Goal: Contribute content: Add original content to the website for others to see

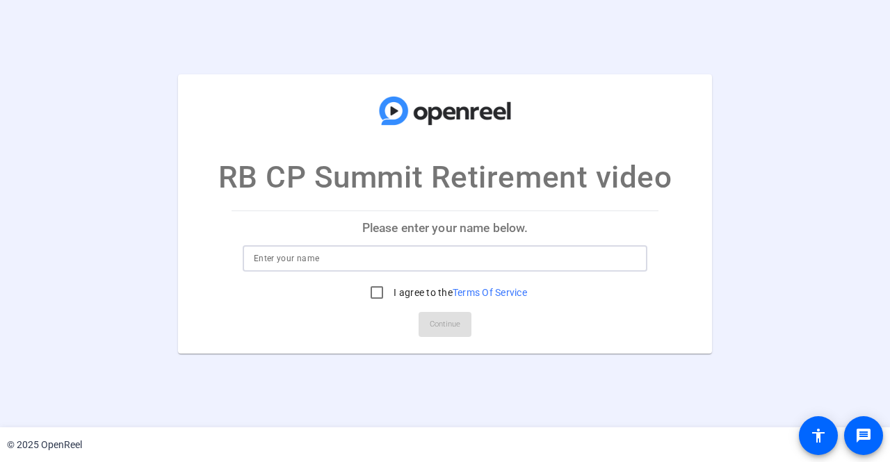
click at [380, 253] on input at bounding box center [445, 258] width 382 height 17
type input "[PERSON_NAME]"
click at [380, 289] on input "I agree to the Terms Of Service" at bounding box center [377, 293] width 28 height 28
checkbox input "true"
click at [425, 328] on span at bounding box center [444, 324] width 53 height 33
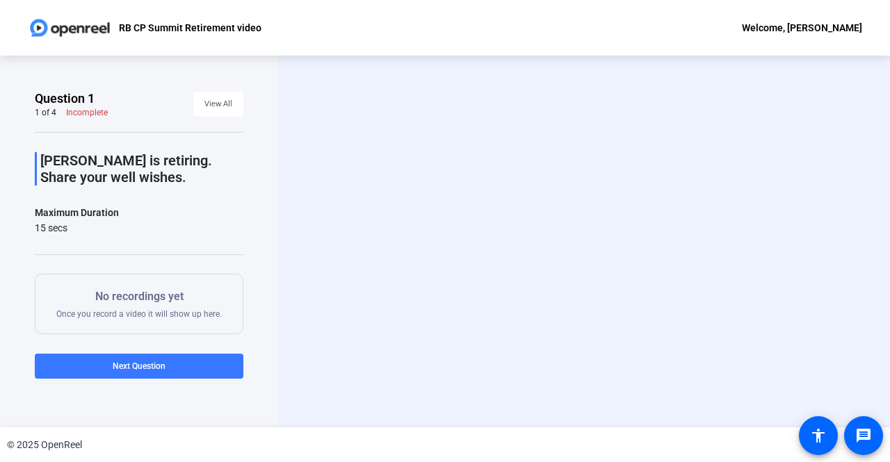
click at [173, 200] on div "[PERSON_NAME] is retiring. Share your well wishes. Maximum Duration 15 secs Sta…" at bounding box center [139, 287] width 209 height 310
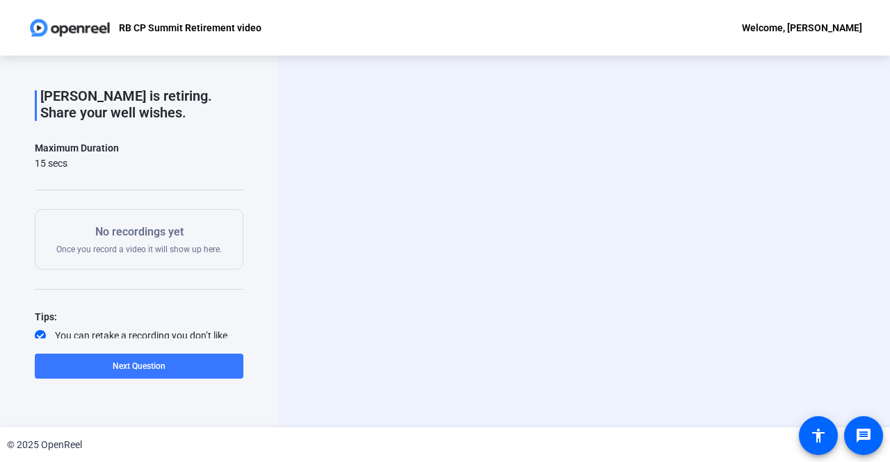
scroll to position [102, 0]
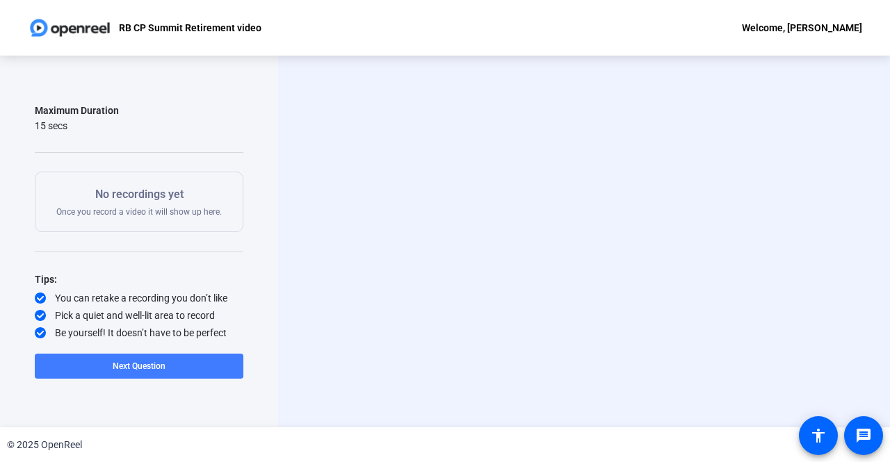
click at [152, 361] on button "Next Question" at bounding box center [139, 366] width 209 height 25
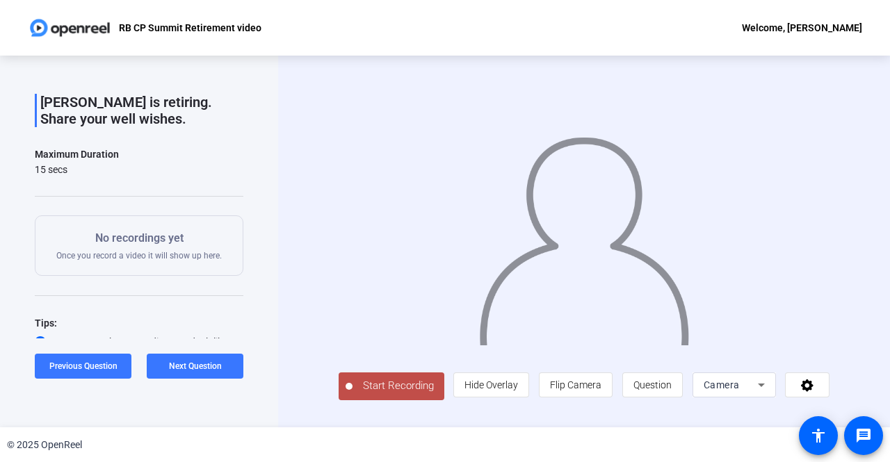
scroll to position [0, 0]
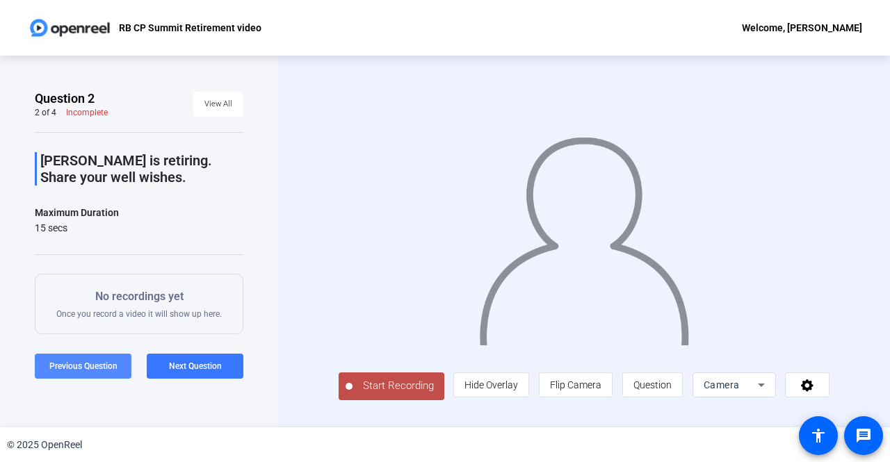
click at [74, 382] on span at bounding box center [83, 366] width 97 height 33
click at [373, 392] on span "Start Recording" at bounding box center [398, 386] width 92 height 16
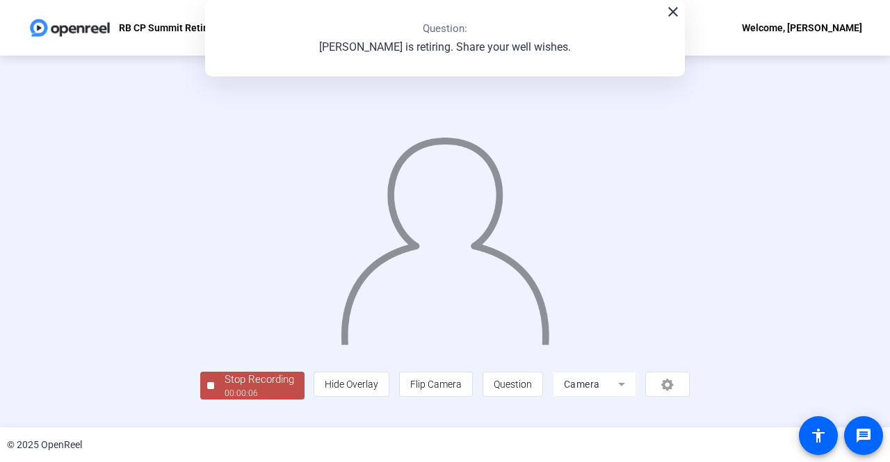
click at [665, 15] on mat-icon "close" at bounding box center [673, 11] width 17 height 17
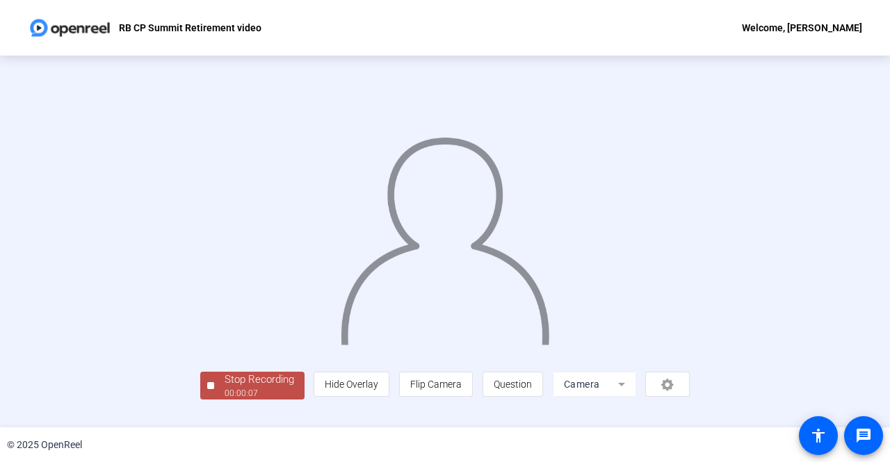
scroll to position [58, 0]
click at [225, 388] on div "Stop Recording" at bounding box center [260, 380] width 70 height 16
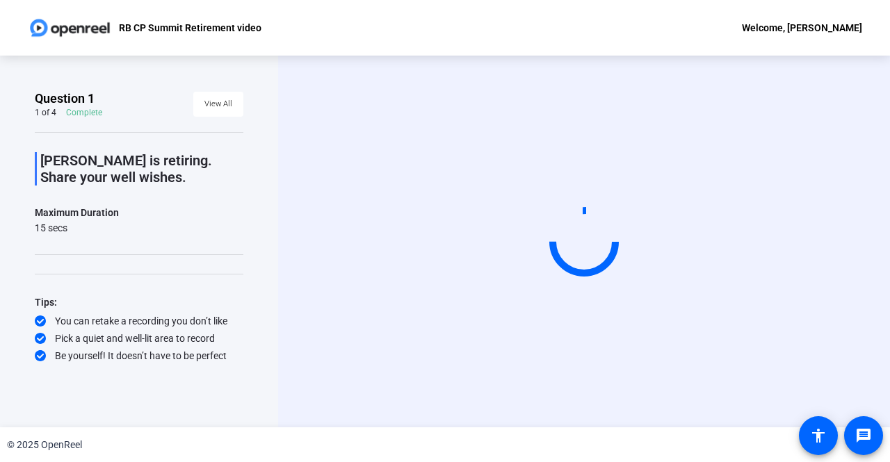
scroll to position [0, 0]
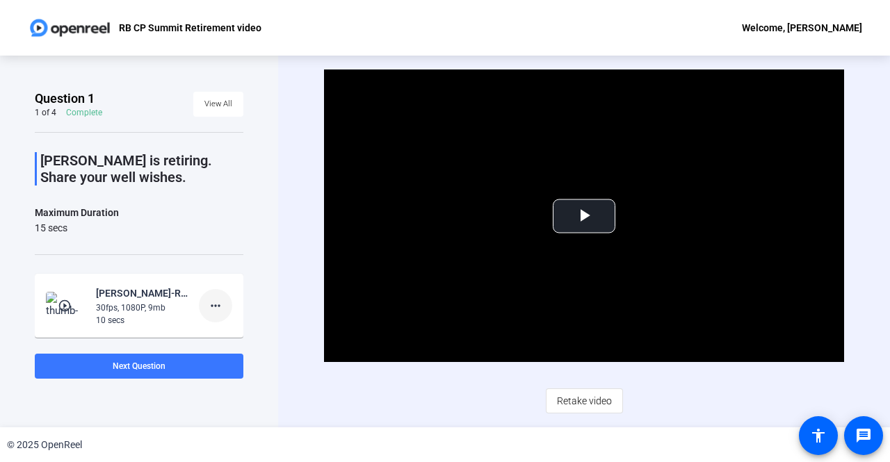
click at [207, 302] on mat-icon "more_horiz" at bounding box center [215, 306] width 17 height 17
click at [222, 348] on span "Retake" at bounding box center [231, 351] width 56 height 17
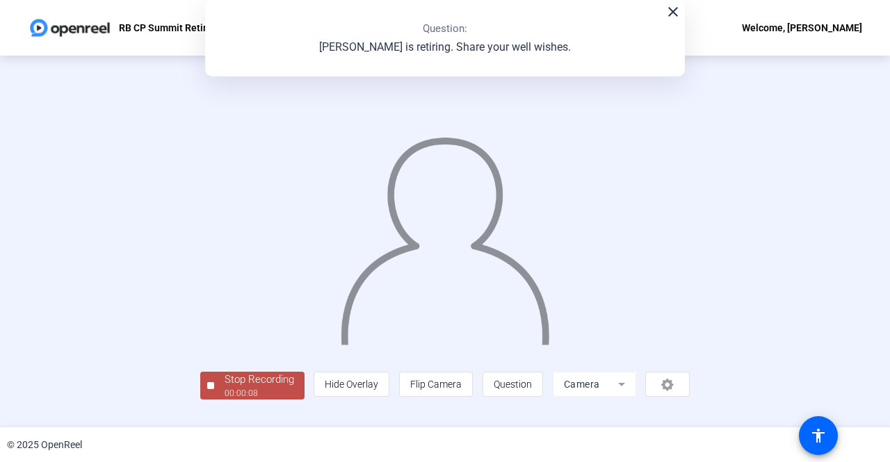
scroll to position [58, 0]
click at [225, 388] on div "Stop Recording" at bounding box center [260, 380] width 70 height 16
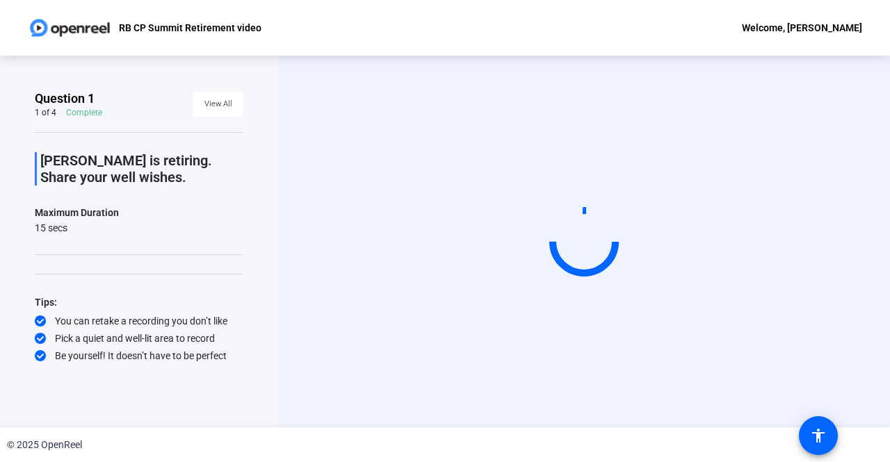
scroll to position [0, 0]
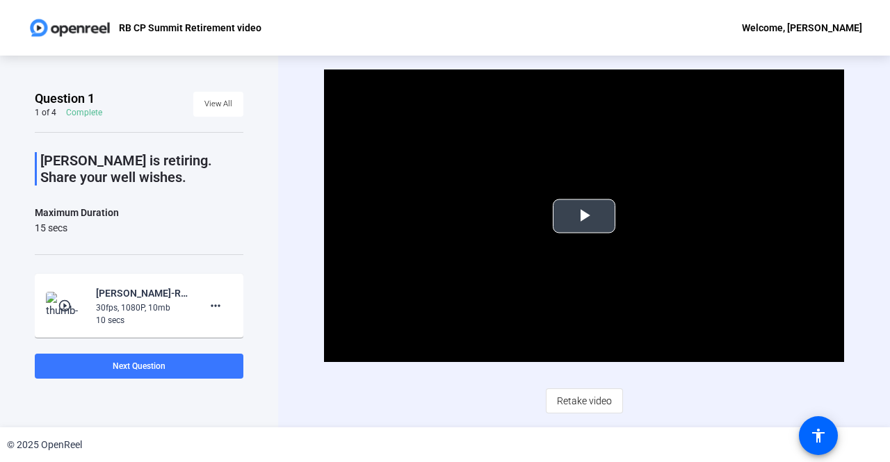
click at [584, 216] on span "Video Player" at bounding box center [584, 216] width 0 height 0
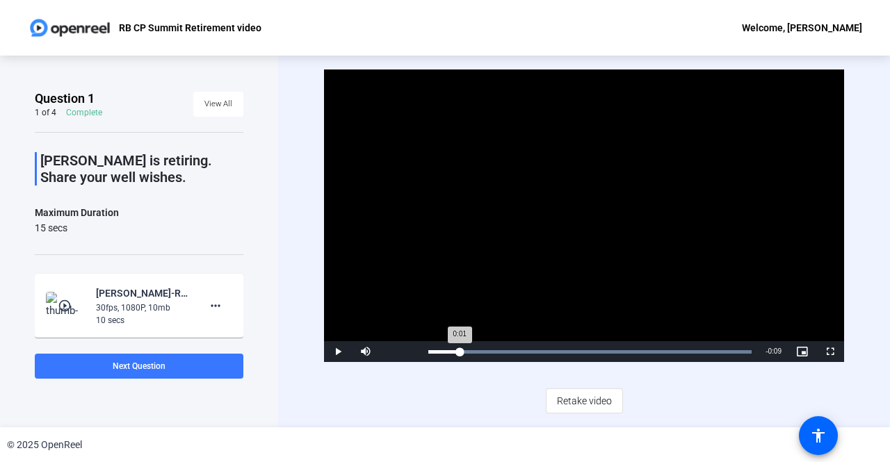
click at [459, 354] on div "Loaded : 100.00% 0:01 0:01" at bounding box center [589, 351] width 337 height 21
click at [506, 354] on div "Loaded : 100.00% 0:01 0:01" at bounding box center [589, 351] width 337 height 21
click at [577, 361] on div "Loaded : 100.00% 0:04 0:04" at bounding box center [589, 351] width 337 height 21
click at [428, 351] on div "Loaded : 100.00% 0:00 0:04" at bounding box center [589, 351] width 323 height 3
click at [211, 311] on mat-icon "more_horiz" at bounding box center [215, 306] width 17 height 17
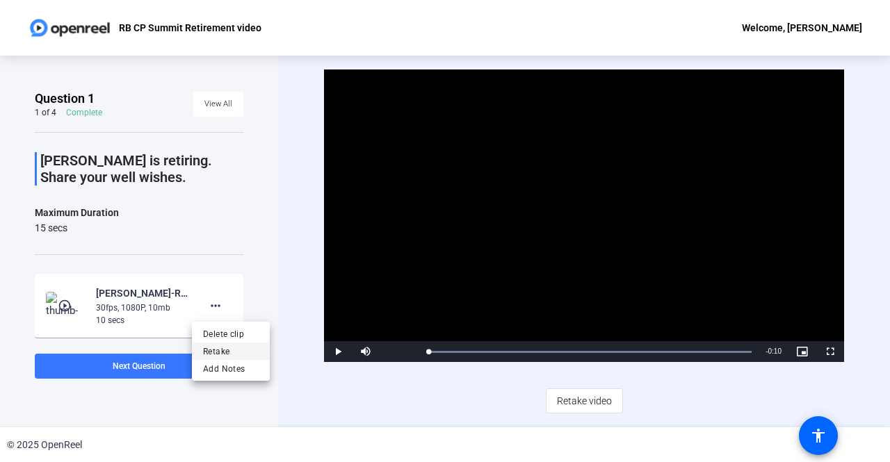
click at [221, 349] on span "Retake" at bounding box center [231, 351] width 56 height 17
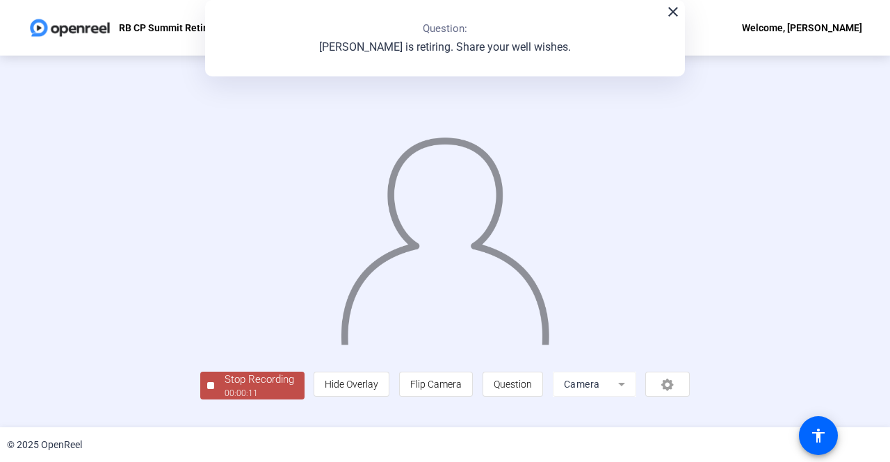
scroll to position [58, 0]
click at [225, 388] on div "Stop Recording" at bounding box center [260, 380] width 70 height 16
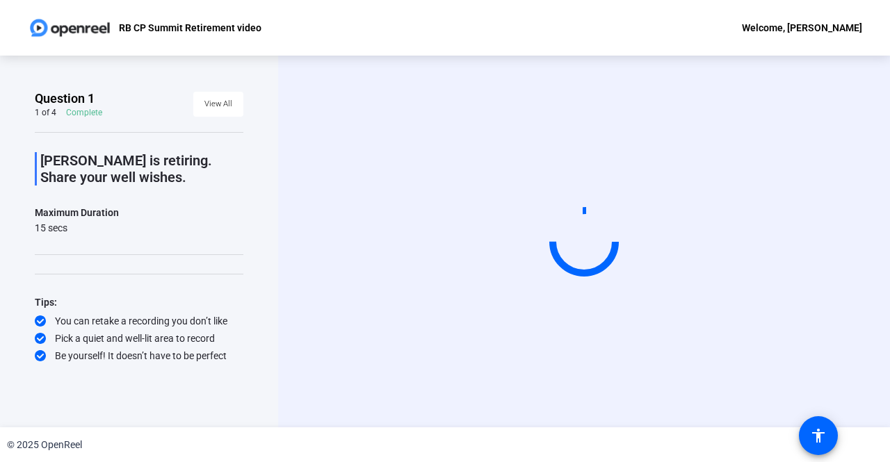
scroll to position [0, 0]
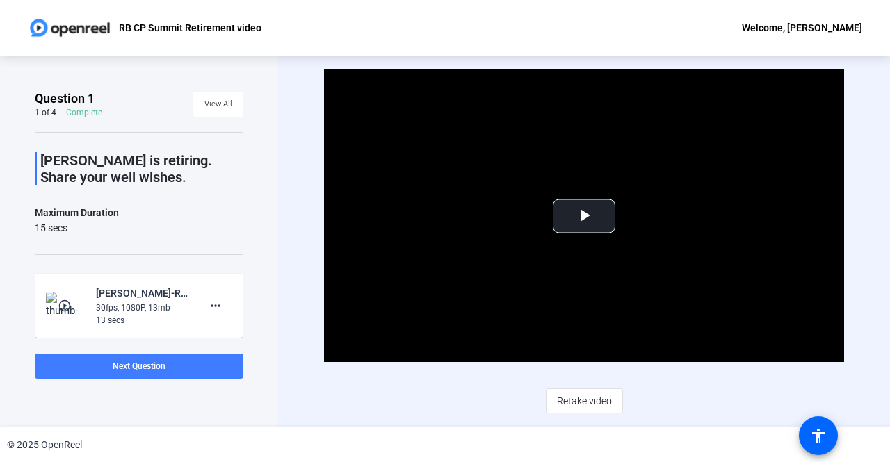
click at [193, 365] on span at bounding box center [139, 366] width 209 height 33
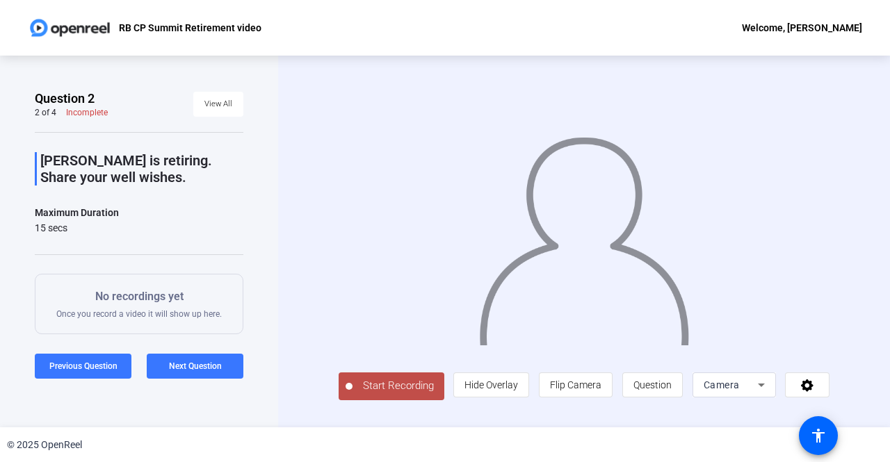
click at [366, 390] on span "Start Recording" at bounding box center [398, 386] width 92 height 16
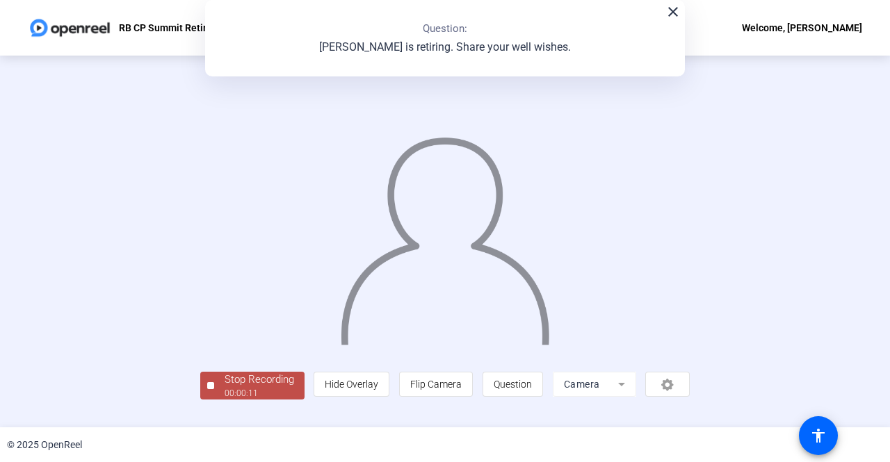
scroll to position [58, 0]
click at [225, 400] on div "00:00:12" at bounding box center [260, 393] width 70 height 13
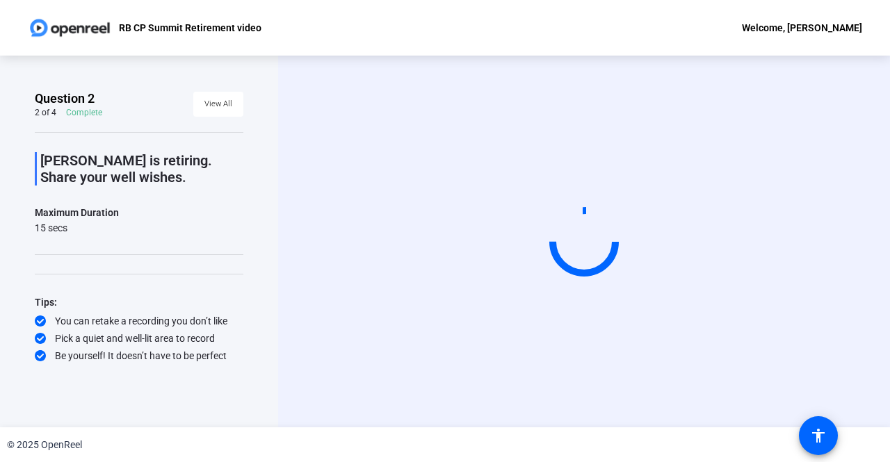
scroll to position [0, 0]
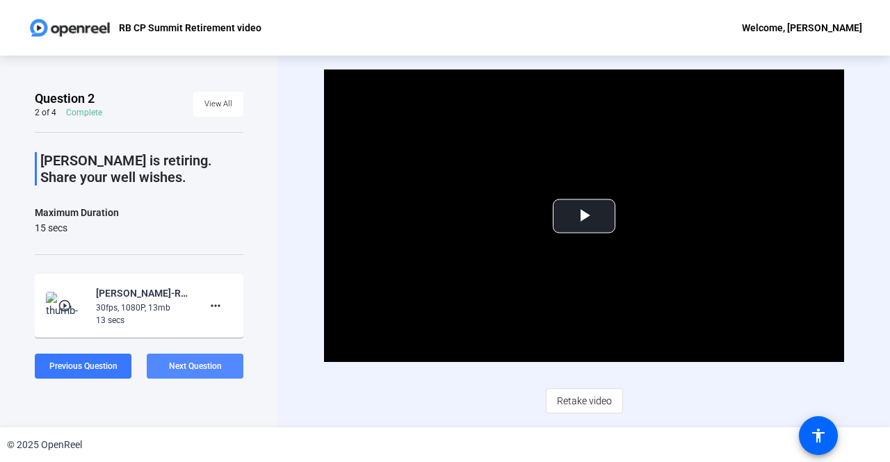
click at [215, 361] on span "Next Question" at bounding box center [195, 366] width 53 height 10
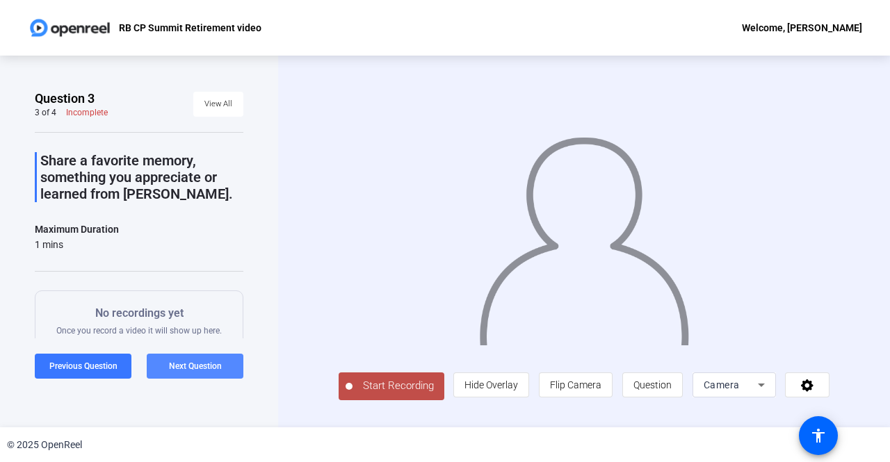
click at [181, 371] on span "Next Question" at bounding box center [195, 366] width 53 height 10
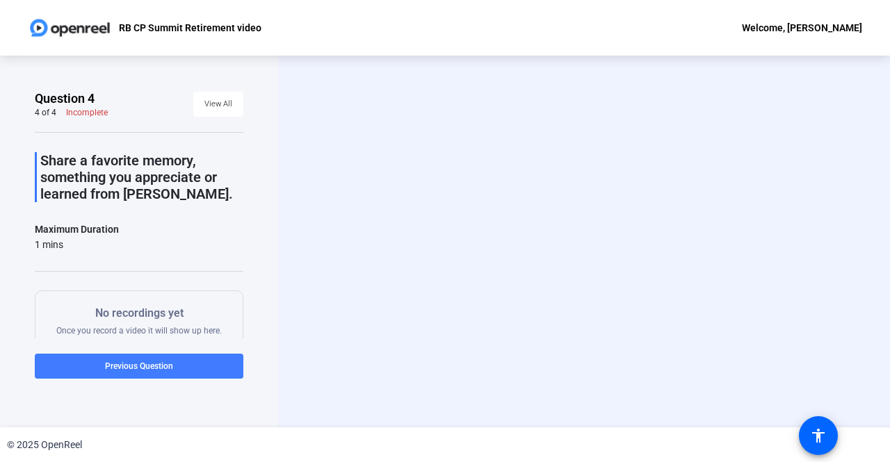
click at [90, 371] on span at bounding box center [139, 366] width 209 height 33
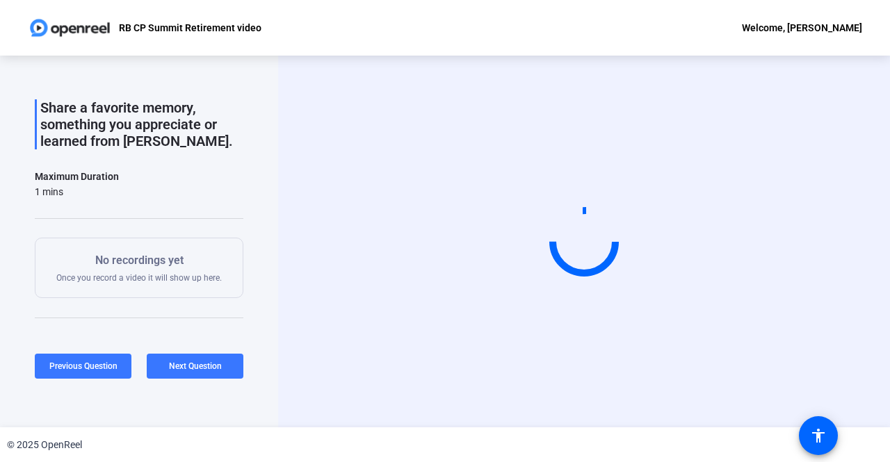
scroll to position [119, 0]
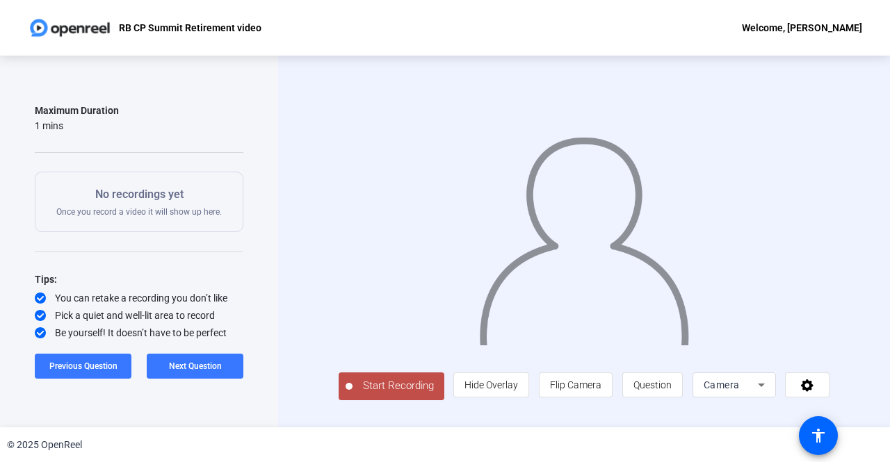
click at [376, 389] on span "Start Recording" at bounding box center [398, 386] width 92 height 16
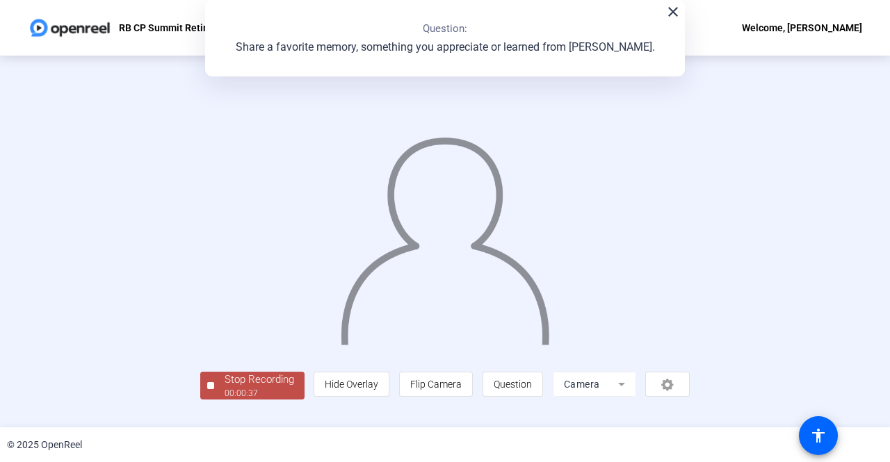
scroll to position [58, 0]
click at [225, 400] on div "00:00:37" at bounding box center [260, 393] width 70 height 13
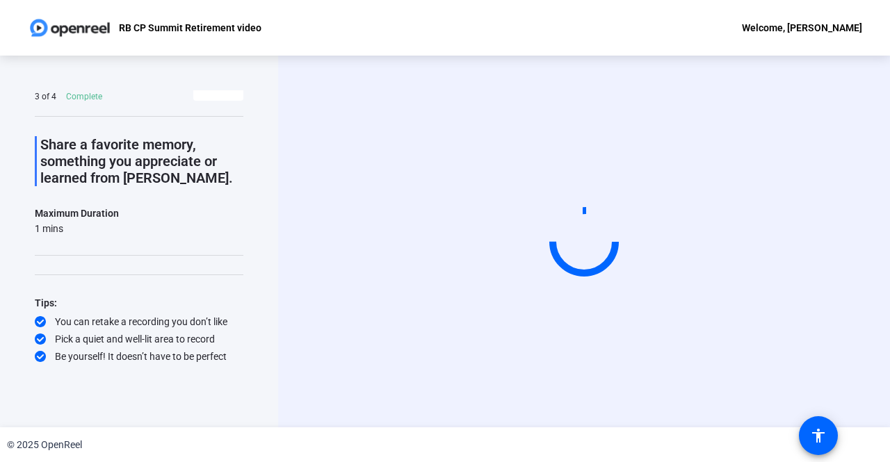
scroll to position [0, 0]
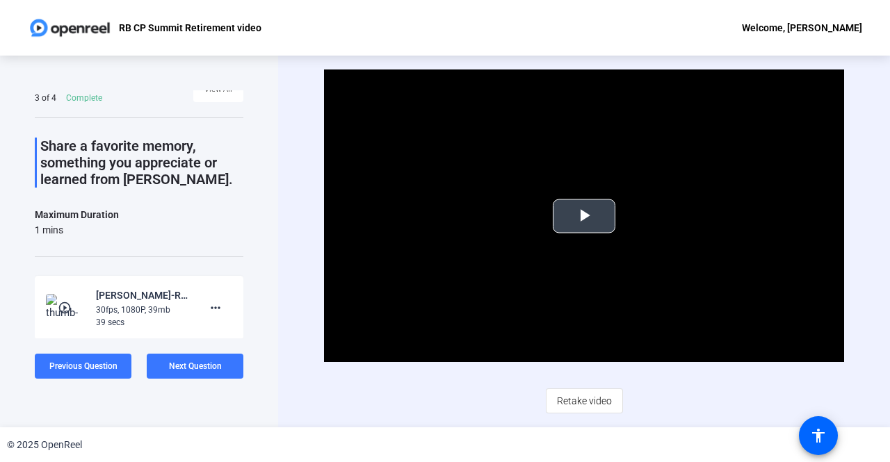
click at [584, 216] on span "Video Player" at bounding box center [584, 216] width 0 height 0
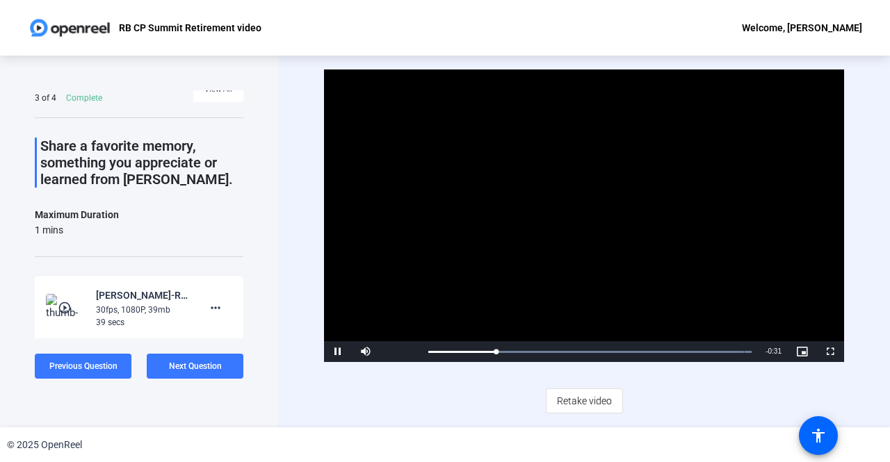
click at [562, 48] on div "RB CP Summit Retirement video Welcome, [PERSON_NAME]" at bounding box center [445, 28] width 890 height 56
click at [430, 352] on div "Loaded : 100.00% 0:00 0:13" at bounding box center [589, 351] width 323 height 3
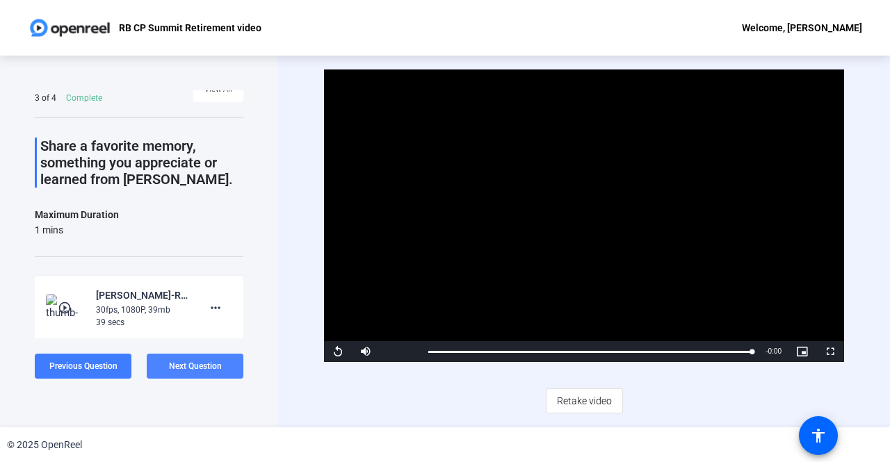
click at [193, 374] on button "Next Question" at bounding box center [195, 366] width 97 height 25
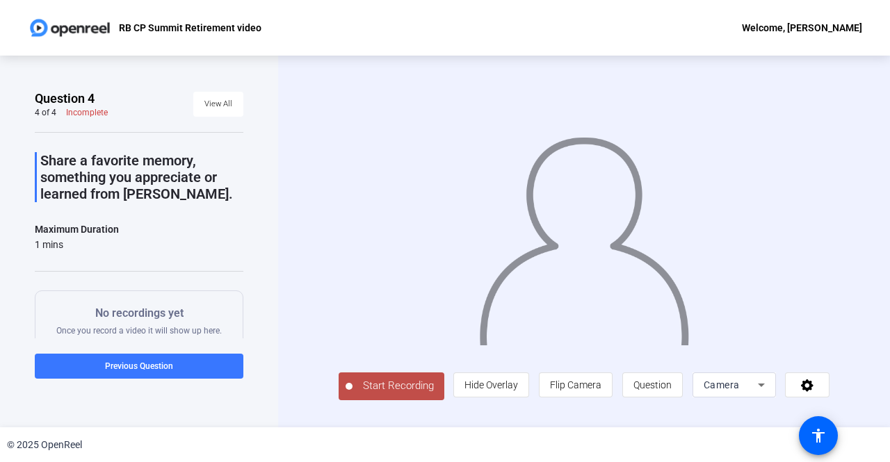
click at [373, 394] on span "Start Recording" at bounding box center [398, 386] width 92 height 16
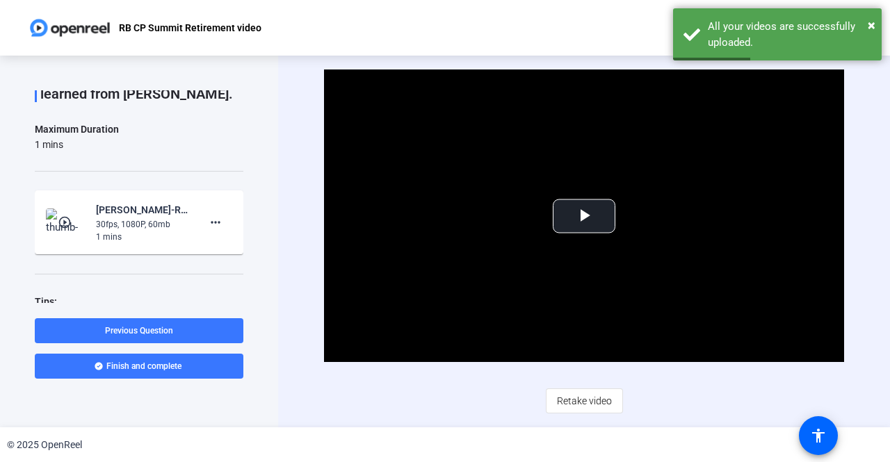
scroll to position [158, 0]
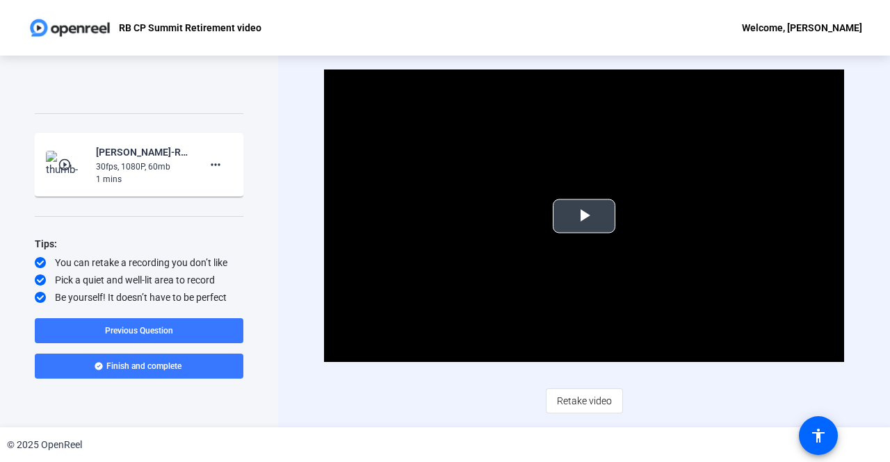
click at [584, 216] on span "Video Player" at bounding box center [584, 216] width 0 height 0
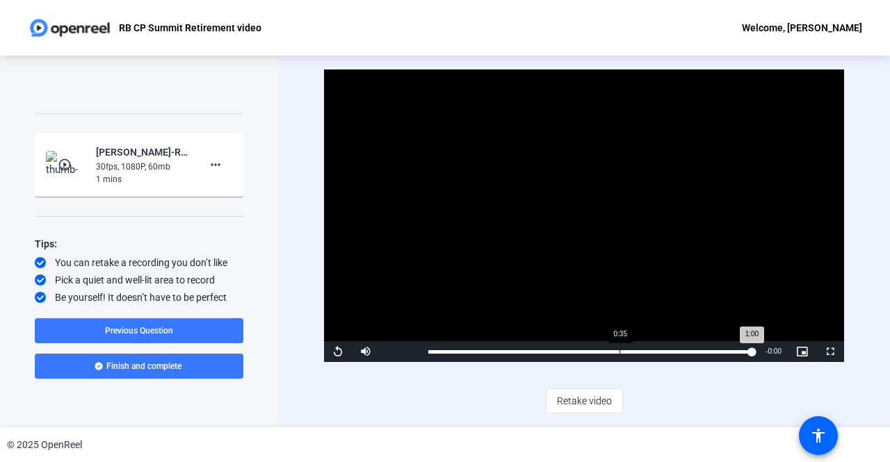
click at [620, 351] on div "Loaded : 100.00% 0:35 1:00" at bounding box center [589, 351] width 323 height 3
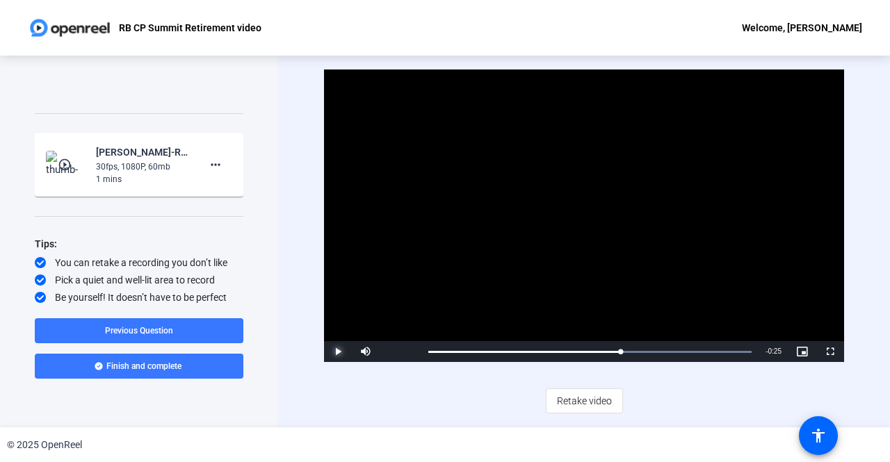
click at [343, 352] on span "Video Player" at bounding box center [338, 352] width 28 height 0
